Goal: Transaction & Acquisition: Subscribe to service/newsletter

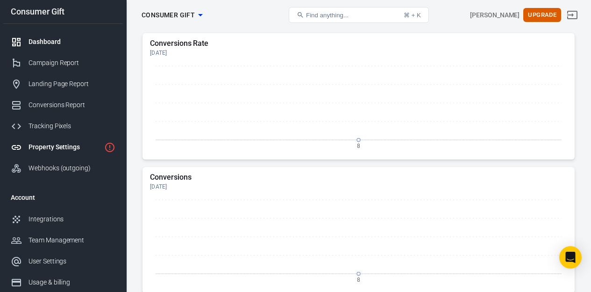
click at [80, 147] on div "Property Settings" at bounding box center [65, 147] width 72 height 10
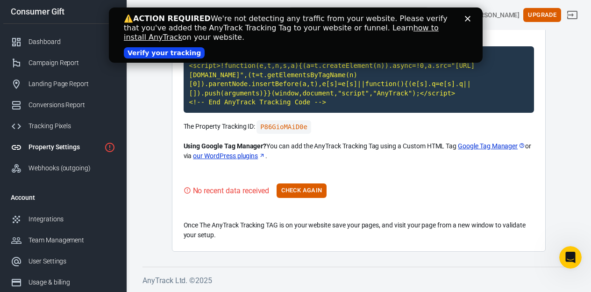
click at [468, 17] on icon "Close" at bounding box center [468, 19] width 6 height 6
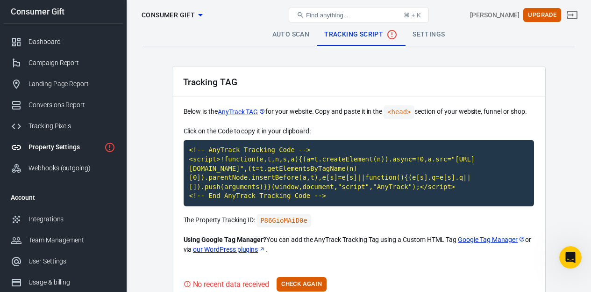
click at [423, 32] on link "Settings" at bounding box center [428, 34] width 47 height 22
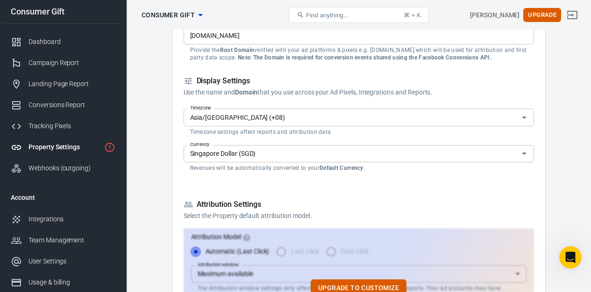
scroll to position [112, 0]
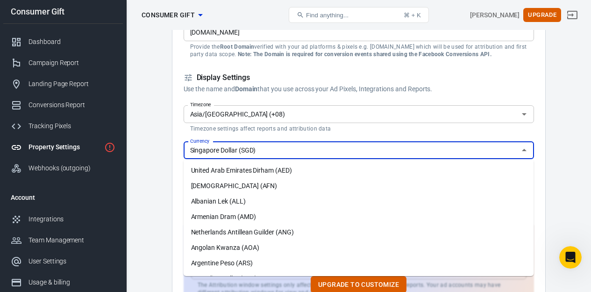
click at [368, 148] on input "Singapore Dollar (SGD)" at bounding box center [352, 150] width 330 height 12
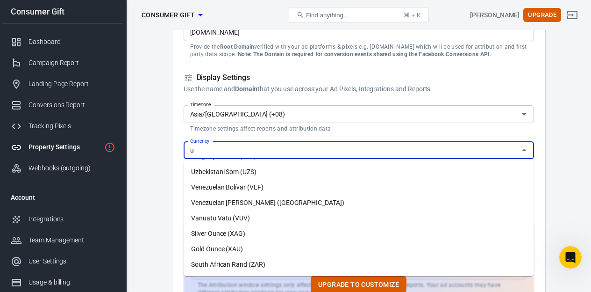
scroll to position [0, 0]
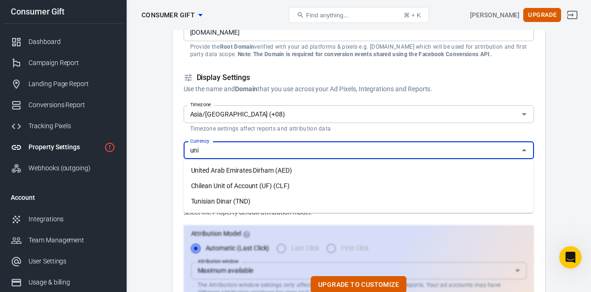
type input "s"
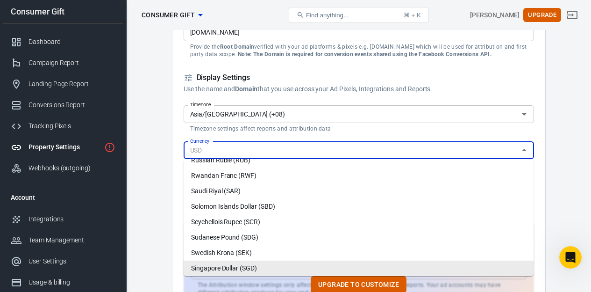
type input "s"
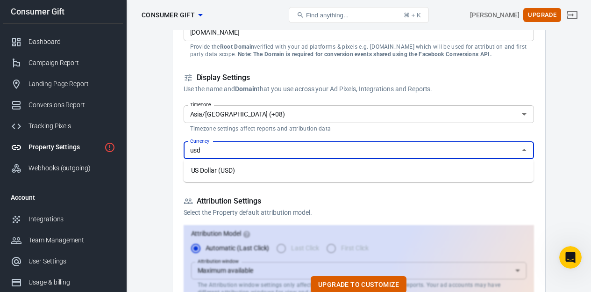
click at [350, 163] on li "US Dollar (USD)" at bounding box center [359, 170] width 351 height 15
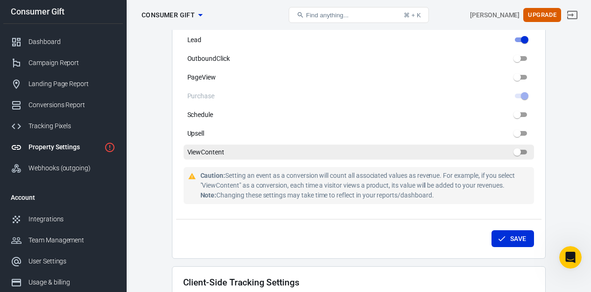
scroll to position [589, 0]
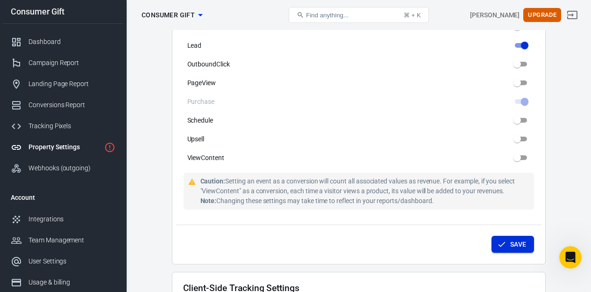
type input "US Dollar (USD)"
click at [494, 236] on button "Save" at bounding box center [513, 244] width 43 height 17
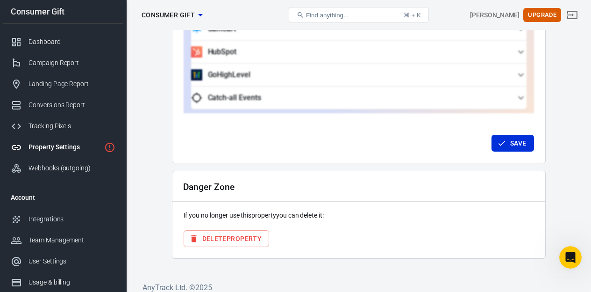
scroll to position [0, 0]
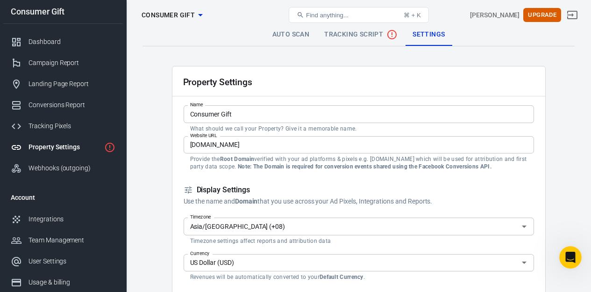
click at [355, 25] on div "Find anything... ⌘ + K" at bounding box center [359, 15] width 145 height 22
click at [357, 32] on span "Tracking Script" at bounding box center [360, 34] width 73 height 11
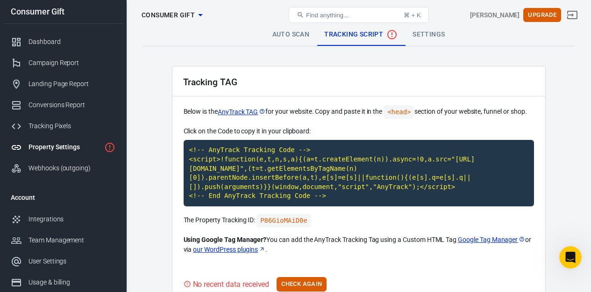
click at [373, 68] on div "Tracking TAG" at bounding box center [359, 81] width 373 height 30
click at [361, 165] on code "<!-- AnyTrack Tracking Code --> <script>!function(e,t,n,s,a){(a=t.createElement…" at bounding box center [359, 173] width 351 height 66
click at [491, 238] on link "Google Tag Manager" at bounding box center [491, 240] width 67 height 10
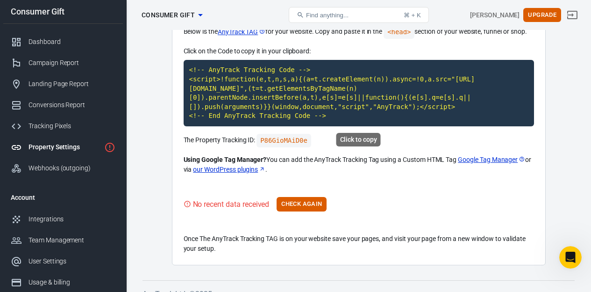
click at [372, 101] on code "<!-- AnyTrack Tracking Code --> <script>!function(e,t,n,s,a){(a=t.createElement…" at bounding box center [359, 93] width 351 height 66
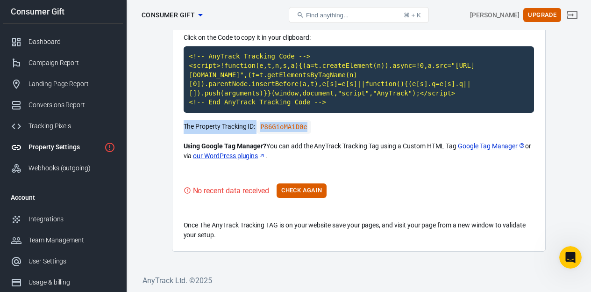
drag, startPoint x: 317, startPoint y: 123, endPoint x: 182, endPoint y: 128, distance: 134.7
click at [182, 128] on div "Tracking TAG Below is the AnyTrack TAG for your website. Copy and paste it in t…" at bounding box center [359, 111] width 374 height 279
copy p "The Property Tracking ID: P86GioMAiD0e"
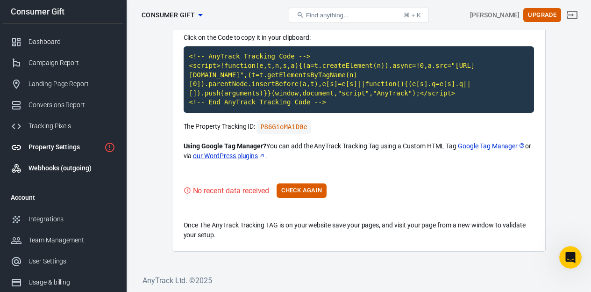
click at [82, 161] on link "Webhooks (outgoing)" at bounding box center [63, 168] width 120 height 21
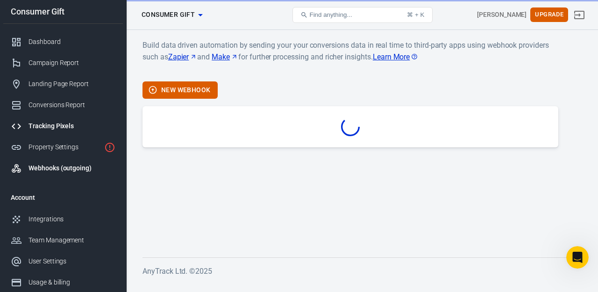
click at [88, 134] on link "Tracking Pixels" at bounding box center [63, 125] width 120 height 21
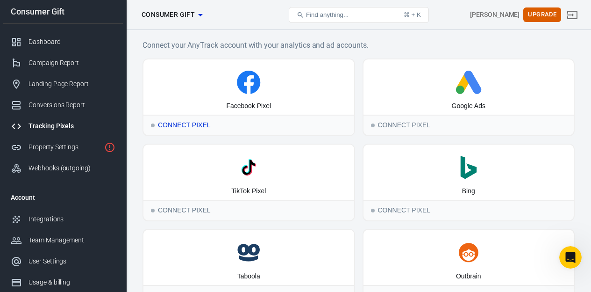
scroll to position [140, 0]
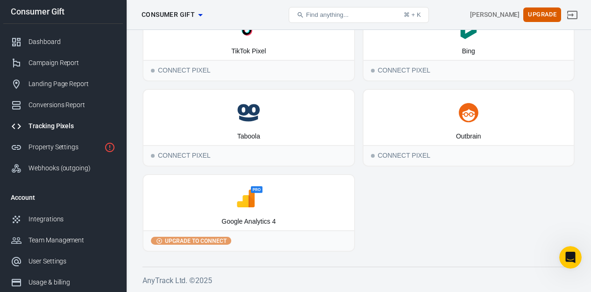
click at [173, 240] on span "Upgrade to connect" at bounding box center [195, 241] width 65 height 8
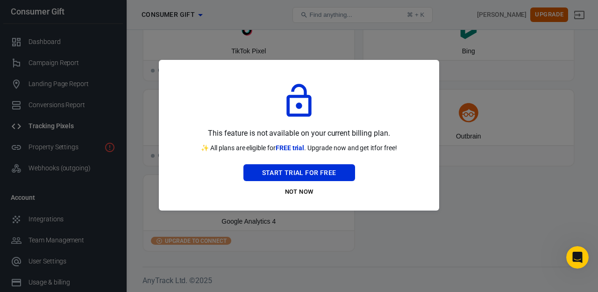
click at [173, 240] on div at bounding box center [299, 146] width 598 height 292
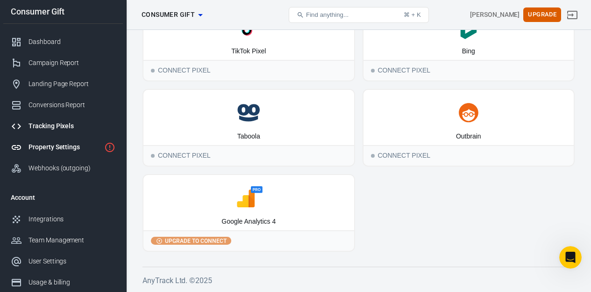
scroll to position [6, 0]
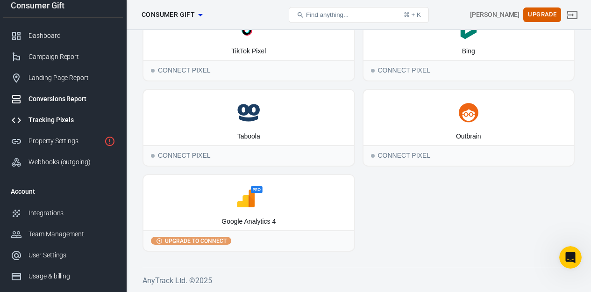
click at [70, 104] on link "Conversions Report" at bounding box center [63, 98] width 120 height 21
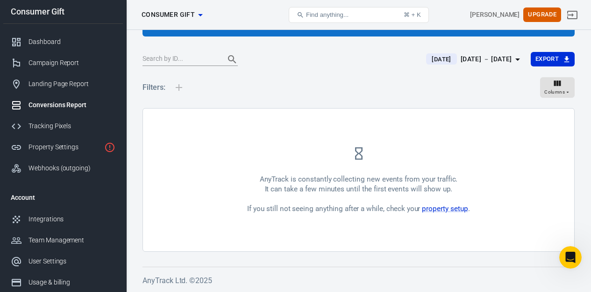
scroll to position [77, 0]
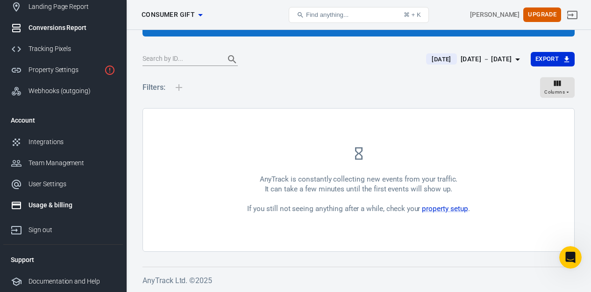
click at [86, 198] on link "Usage & billing" at bounding box center [63, 204] width 120 height 21
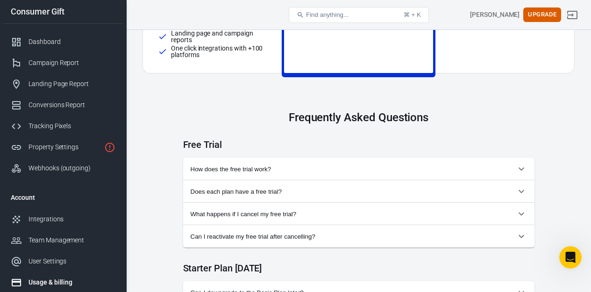
scroll to position [379, 0]
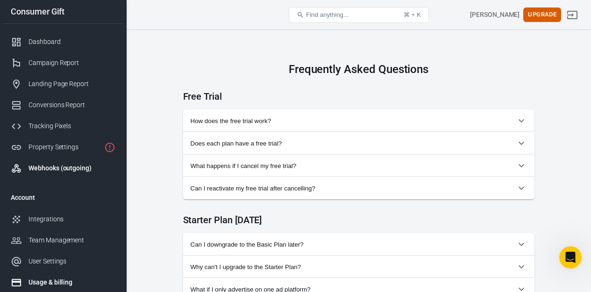
click at [112, 173] on div "Webhooks (outgoing)" at bounding box center [72, 168] width 87 height 10
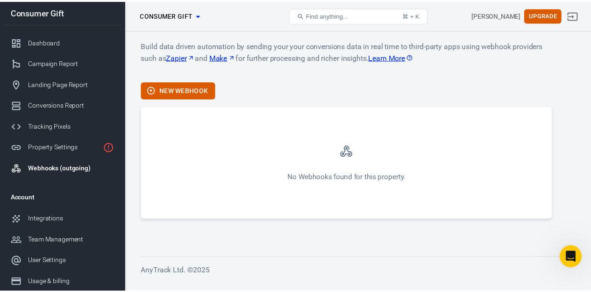
scroll to position [77, 0]
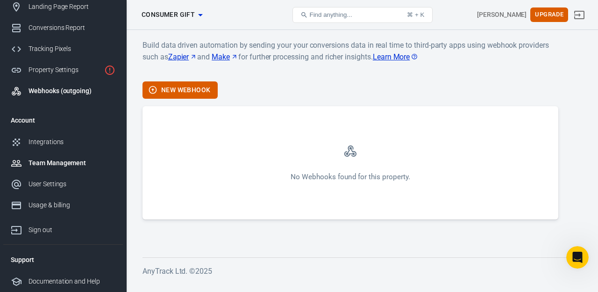
click at [99, 160] on div "Team Management" at bounding box center [72, 163] width 87 height 10
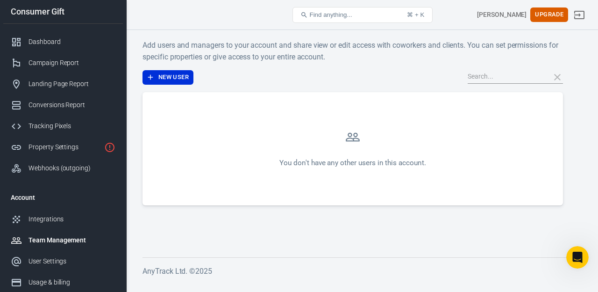
click at [359, 89] on div "Add users and managers to your account and share view or edit access with cowor…" at bounding box center [353, 122] width 421 height 166
click at [69, 37] on div "Dashboard" at bounding box center [72, 42] width 87 height 10
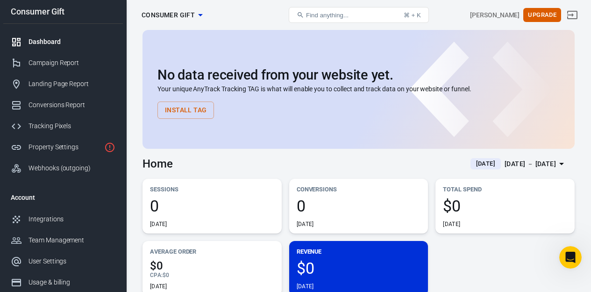
click at [73, 49] on link "Dashboard" at bounding box center [63, 41] width 120 height 21
click at [72, 49] on link "Dashboard" at bounding box center [63, 41] width 120 height 21
click at [76, 88] on div "Landing Page Report" at bounding box center [72, 84] width 87 height 10
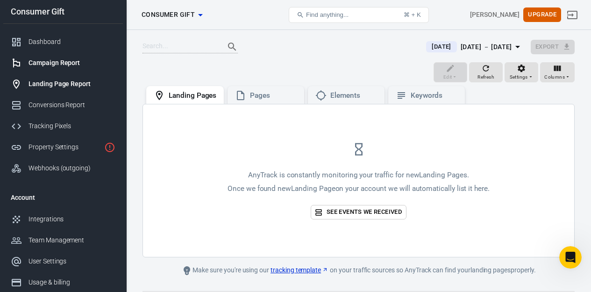
click at [73, 56] on link "Campaign Report" at bounding box center [63, 62] width 120 height 21
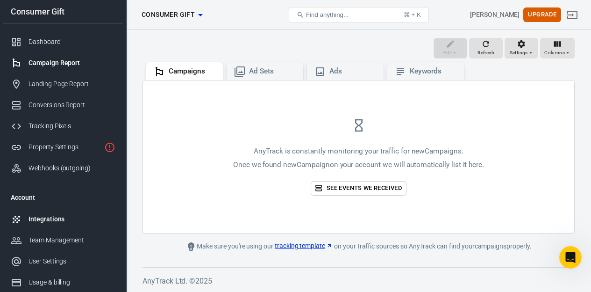
scroll to position [77, 0]
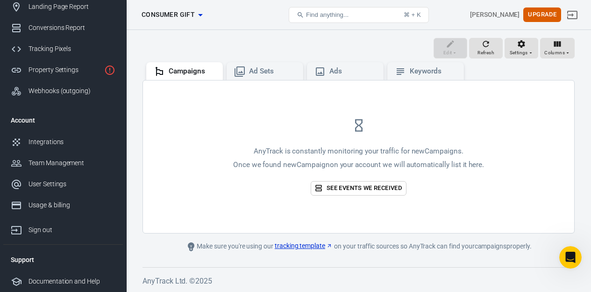
click at [237, 108] on div "AnyTrack is constantly monitoring your traffic for new Campaigns . Once we foun…" at bounding box center [359, 156] width 432 height 152
click at [55, 195] on link "Usage & billing" at bounding box center [63, 204] width 120 height 21
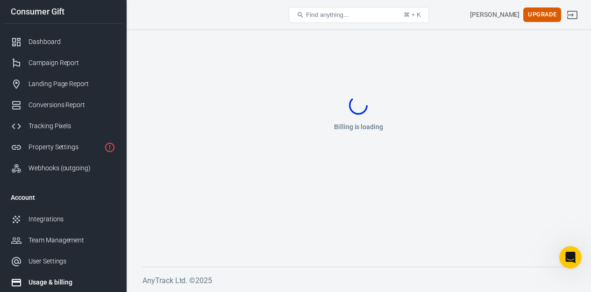
scroll to position [77, 0]
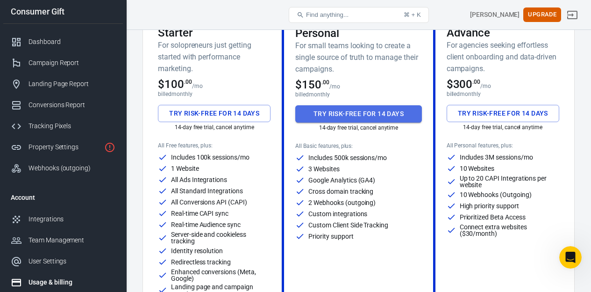
click at [344, 115] on button "Try risk-free for 14 days" at bounding box center [358, 113] width 126 height 17
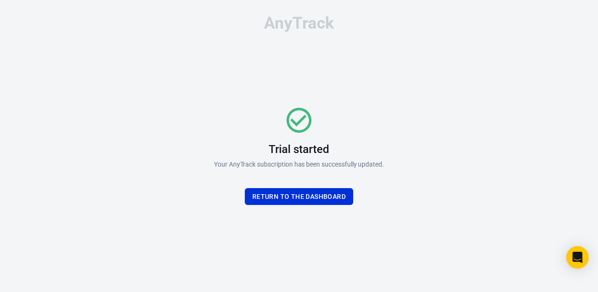
click at [344, 165] on p "Your AnyTrack subscription has been successfully updated." at bounding box center [299, 164] width 170 height 10
click at [330, 176] on div "Trial started Your AnyTrack subscription has been successfully updated. Return …" at bounding box center [299, 155] width 170 height 100
click at [330, 181] on div "Trial started Your AnyTrack subscription has been successfully updated. Return …" at bounding box center [299, 155] width 170 height 100
click at [330, 186] on div "Trial started Your AnyTrack subscription has been successfully updated. Return …" at bounding box center [299, 155] width 170 height 100
click at [332, 190] on button "Return To the dashboard" at bounding box center [299, 196] width 108 height 17
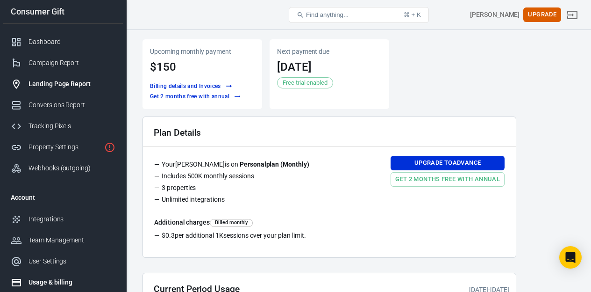
click at [58, 85] on div "Landing Page Report" at bounding box center [72, 84] width 87 height 10
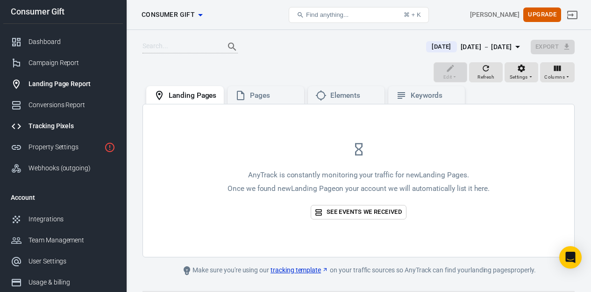
click at [64, 130] on div "Tracking Pixels" at bounding box center [72, 126] width 87 height 10
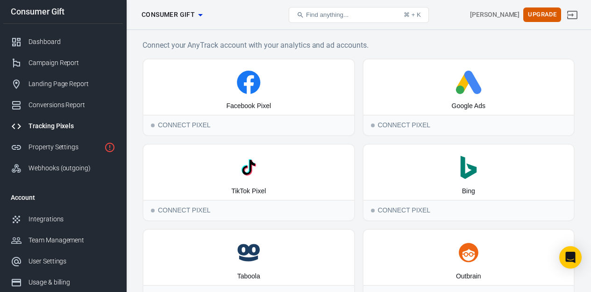
click at [73, 22] on div "Consumer Gift" at bounding box center [63, 12] width 120 height 24
click at [68, 53] on link "Campaign Report" at bounding box center [63, 62] width 120 height 21
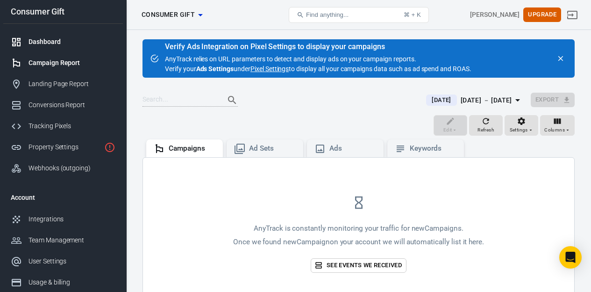
click at [59, 43] on div "Dashboard" at bounding box center [72, 42] width 87 height 10
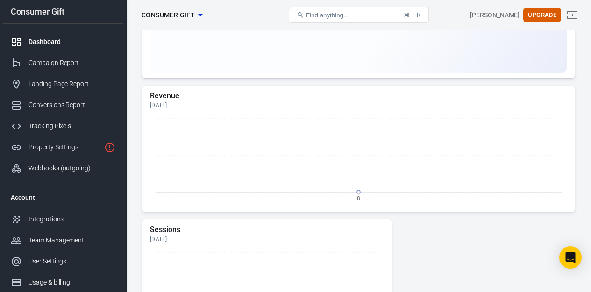
scroll to position [403, 0]
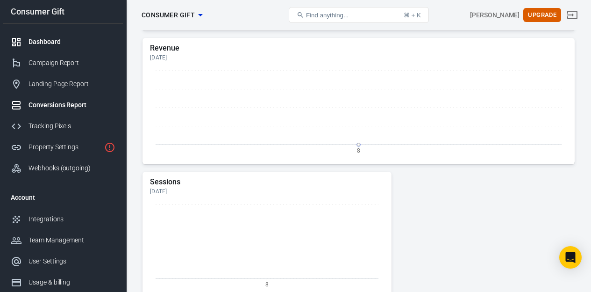
click at [69, 95] on link "Conversions Report" at bounding box center [63, 104] width 120 height 21
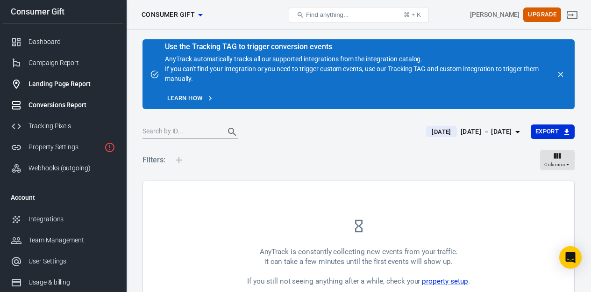
click at [69, 91] on link "Landing Page Report" at bounding box center [63, 83] width 120 height 21
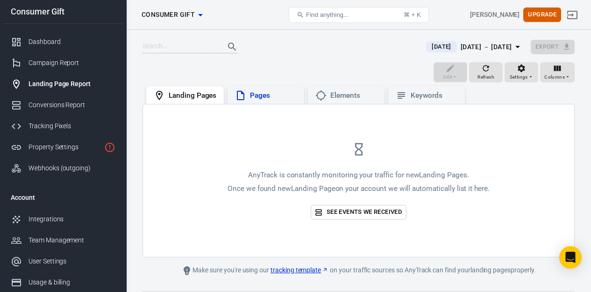
click at [294, 102] on div "Pages" at bounding box center [266, 95] width 77 height 18
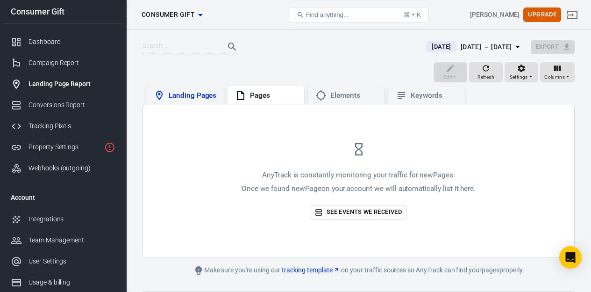
click at [211, 102] on div "Landing Pages" at bounding box center [185, 95] width 78 height 18
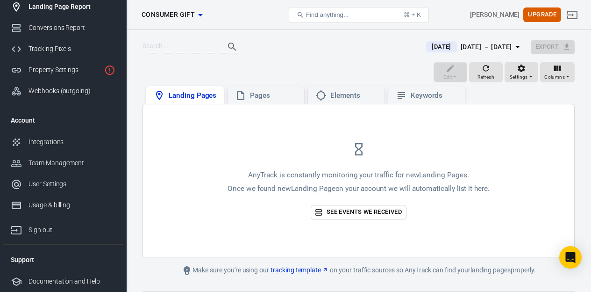
scroll to position [30, 0]
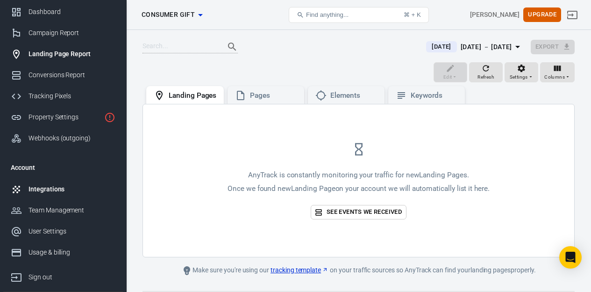
click at [75, 193] on div "Integrations" at bounding box center [72, 189] width 87 height 10
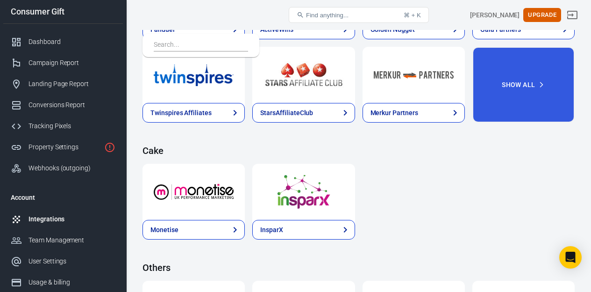
scroll to position [1996, 0]
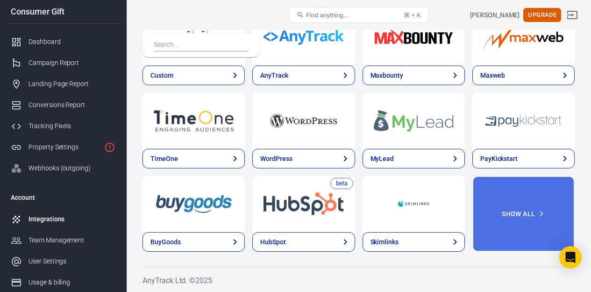
click at [560, 210] on button "Show All" at bounding box center [524, 214] width 102 height 76
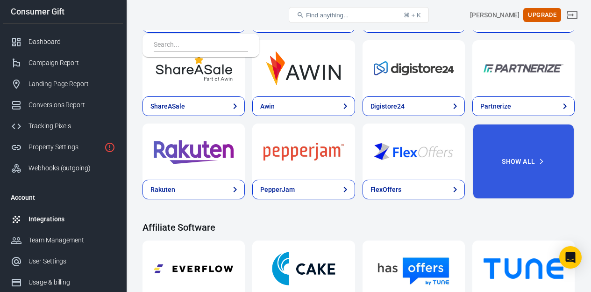
scroll to position [494, 0]
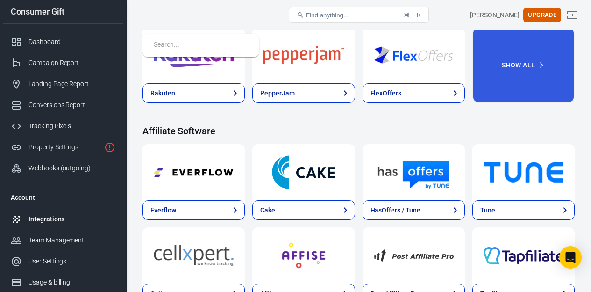
click at [231, 162] on img at bounding box center [194, 172] width 80 height 34
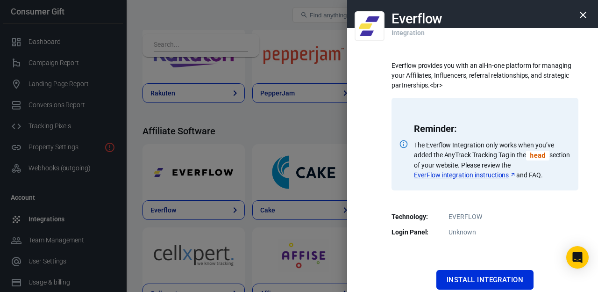
click at [203, 116] on div at bounding box center [299, 146] width 598 height 292
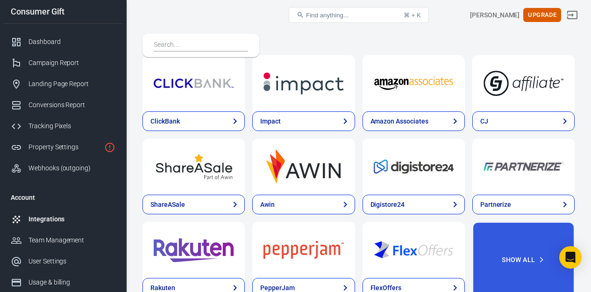
scroll to position [605, 0]
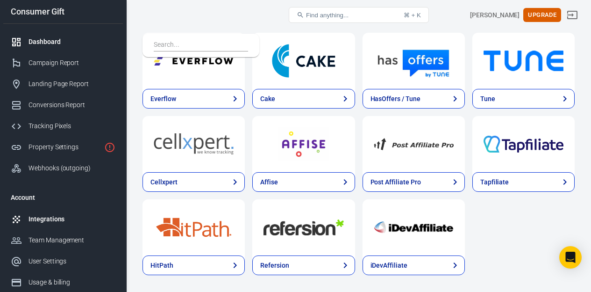
click at [81, 39] on div "Dashboard" at bounding box center [72, 42] width 87 height 10
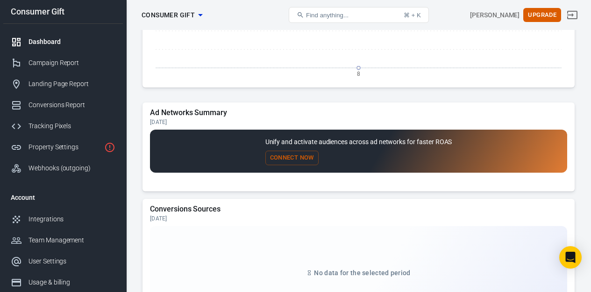
scroll to position [1021, 0]
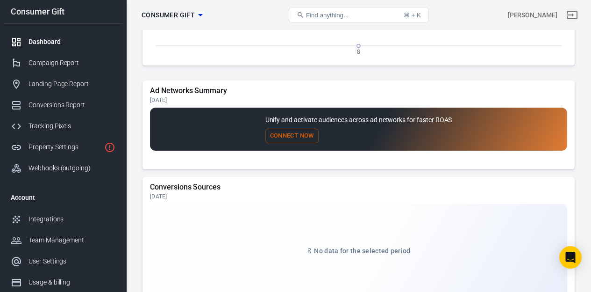
scroll to position [1021, 0]
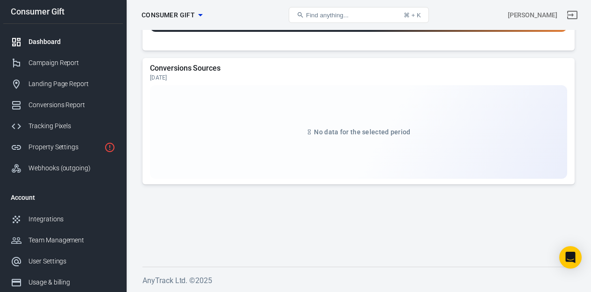
click at [199, 17] on icon "button" at bounding box center [200, 14] width 11 height 11
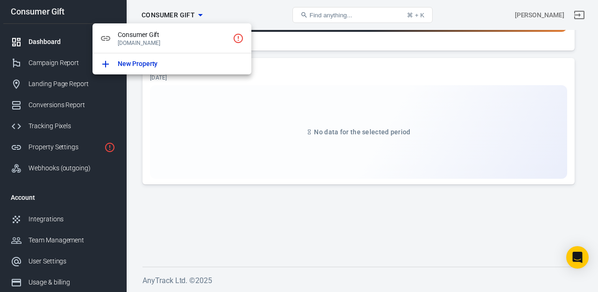
click at [199, 17] on div at bounding box center [299, 146] width 598 height 292
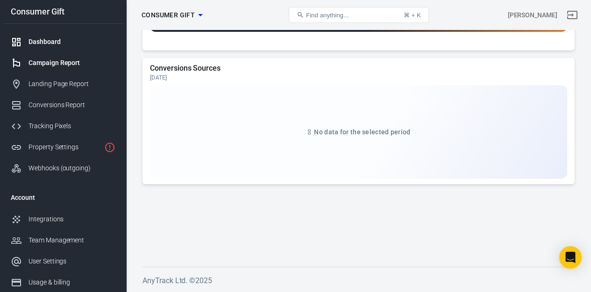
click at [89, 58] on link "Campaign Report" at bounding box center [63, 62] width 120 height 21
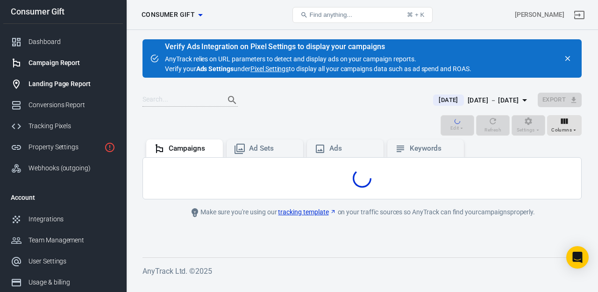
click at [87, 76] on link "Landing Page Report" at bounding box center [63, 83] width 120 height 21
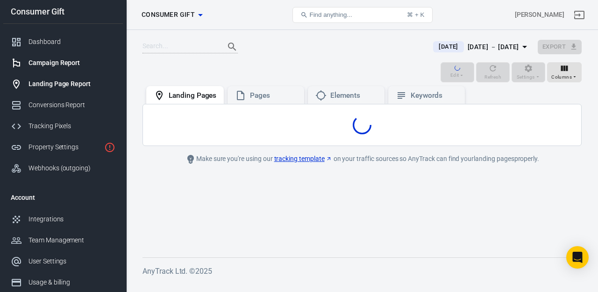
click at [85, 64] on div "Campaign Report" at bounding box center [72, 63] width 87 height 10
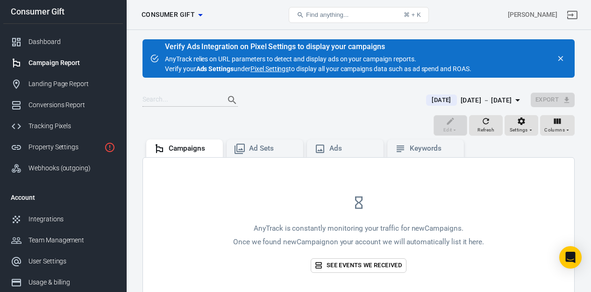
click at [552, 195] on div "AnyTrack is constantly monitoring your traffic for new Campaigns . Once we foun…" at bounding box center [359, 234] width 432 height 152
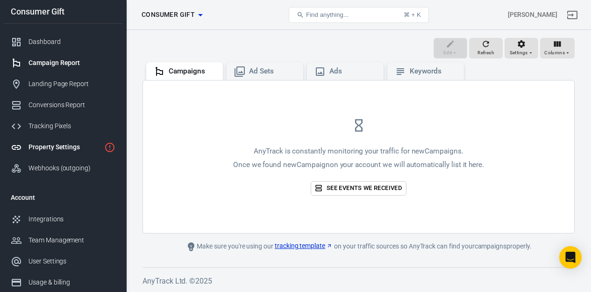
click at [73, 142] on div "Property Settings" at bounding box center [65, 147] width 72 height 10
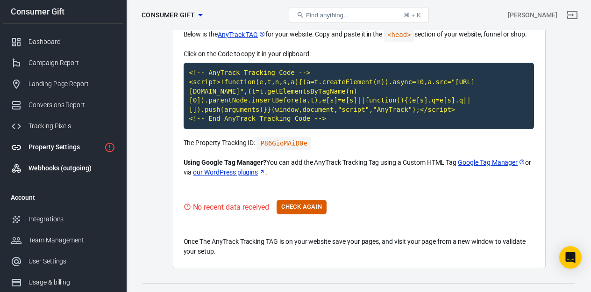
click at [82, 169] on div "Webhooks (outgoing)" at bounding box center [72, 168] width 87 height 10
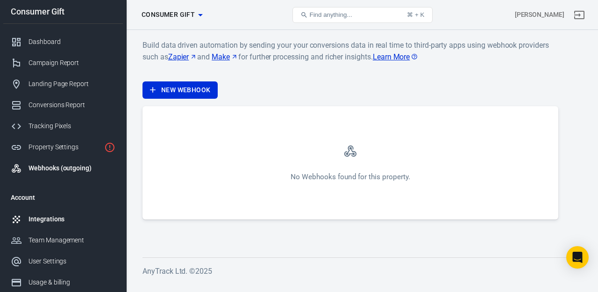
click at [72, 220] on div "Integrations" at bounding box center [72, 219] width 87 height 10
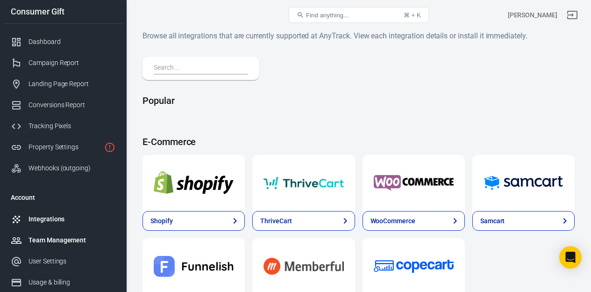
click at [74, 236] on div "Team Management" at bounding box center [72, 240] width 87 height 10
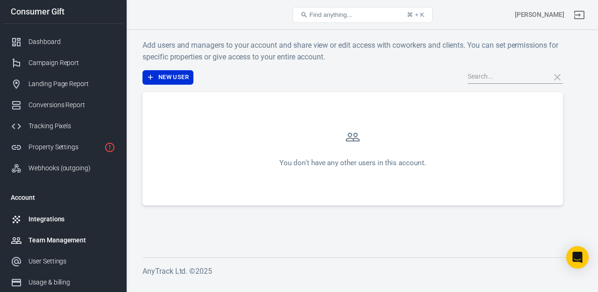
click at [74, 223] on div "Integrations" at bounding box center [72, 219] width 87 height 10
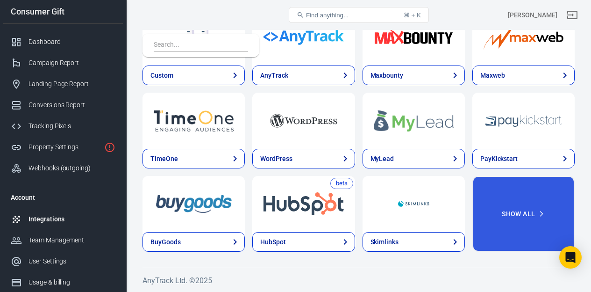
scroll to position [77, 0]
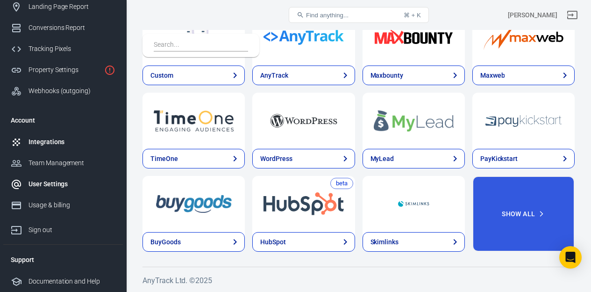
click at [65, 186] on div "User Settings" at bounding box center [72, 184] width 87 height 10
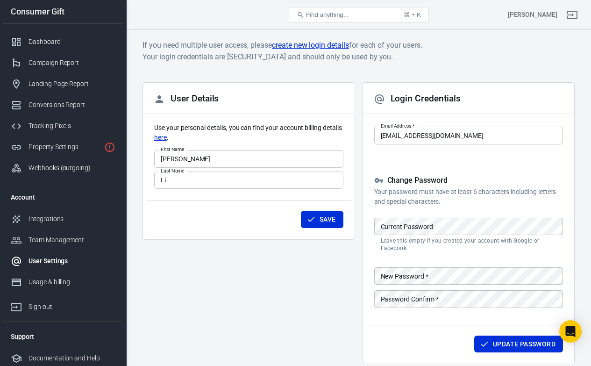
click at [536, 81] on main "If you need multiple user access, please create new login details for each of y…" at bounding box center [359, 205] width 432 height 332
